Goal: Transaction & Acquisition: Obtain resource

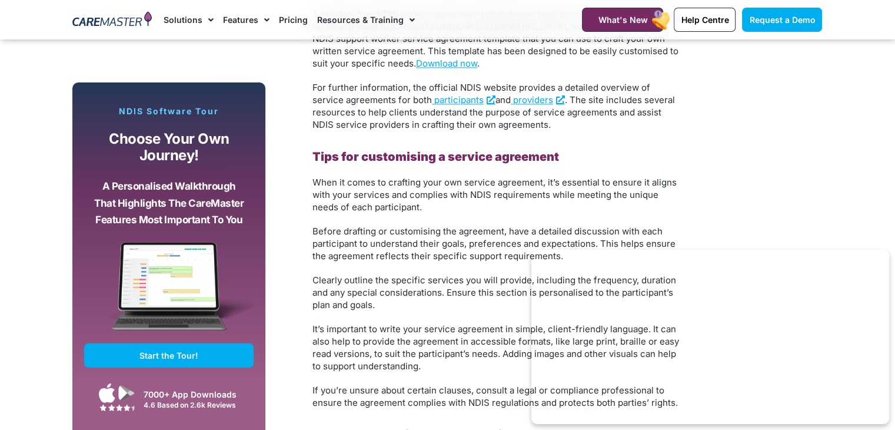
scroll to position [1766, 0]
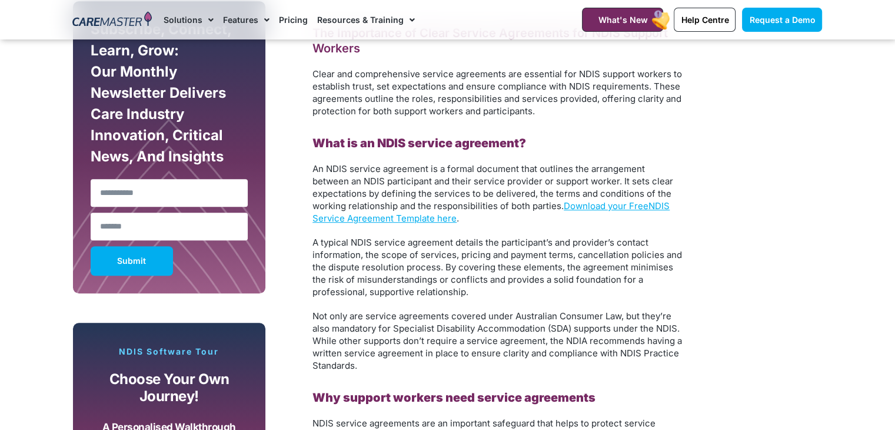
scroll to position [706, 0]
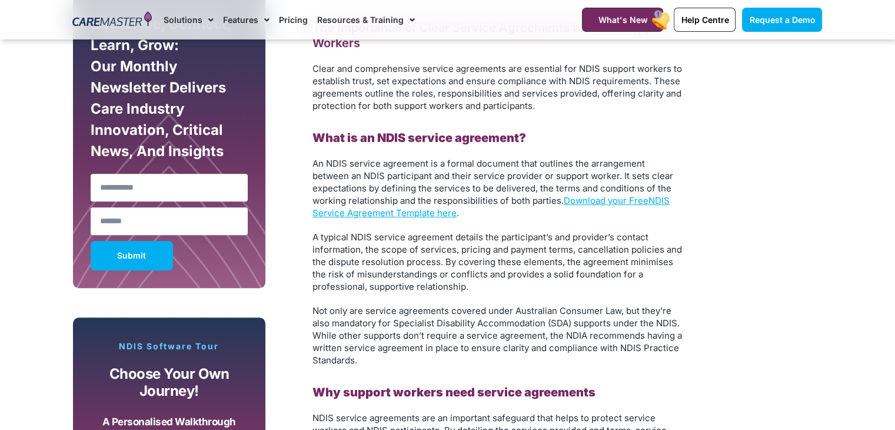
click at [594, 194] on p "An NDIS service agreement is a formal document that outlines the arrangement be…" at bounding box center [498, 188] width 371 height 62
click at [594, 198] on link "Download your Free" at bounding box center [606, 200] width 85 height 11
